Goal: Information Seeking & Learning: Learn about a topic

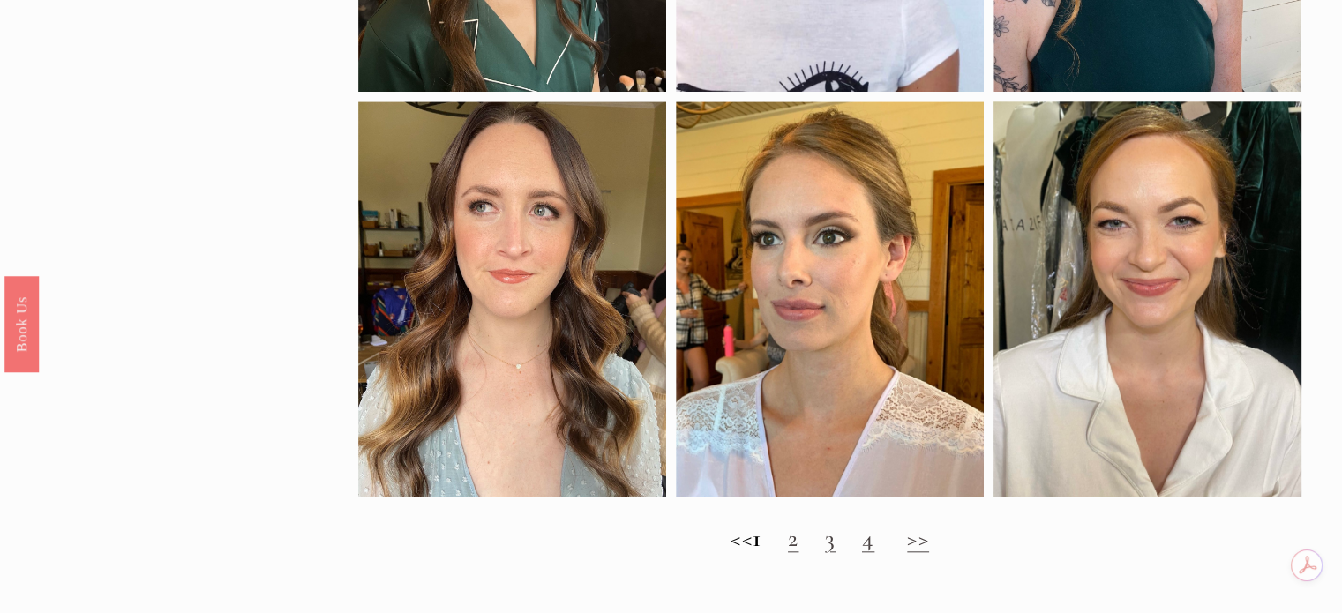
scroll to position [1676, 0]
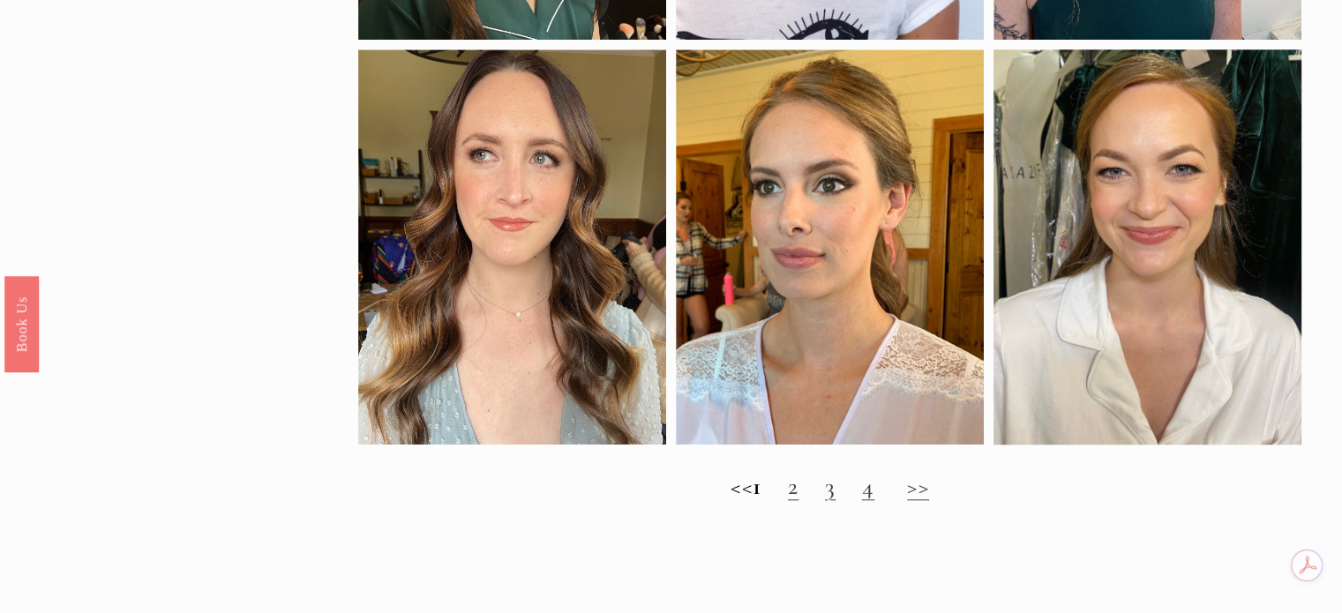
click at [798, 501] on link "2" at bounding box center [793, 486] width 11 height 30
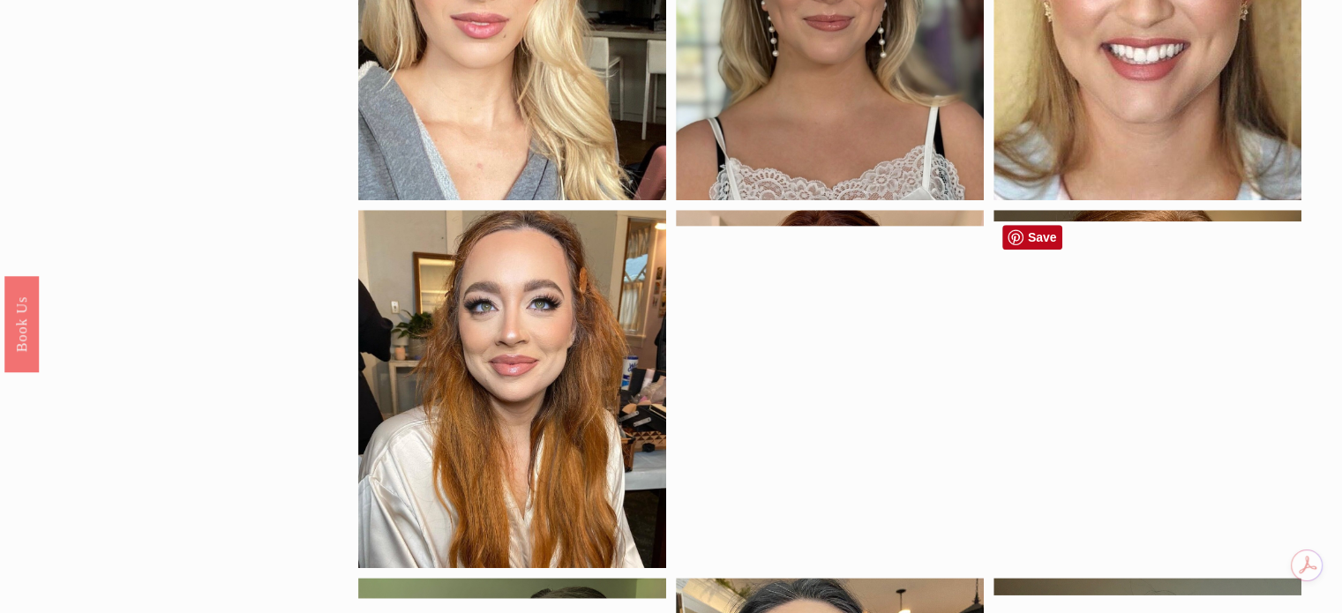
scroll to position [794, 0]
